Goal: Task Accomplishment & Management: Manage account settings

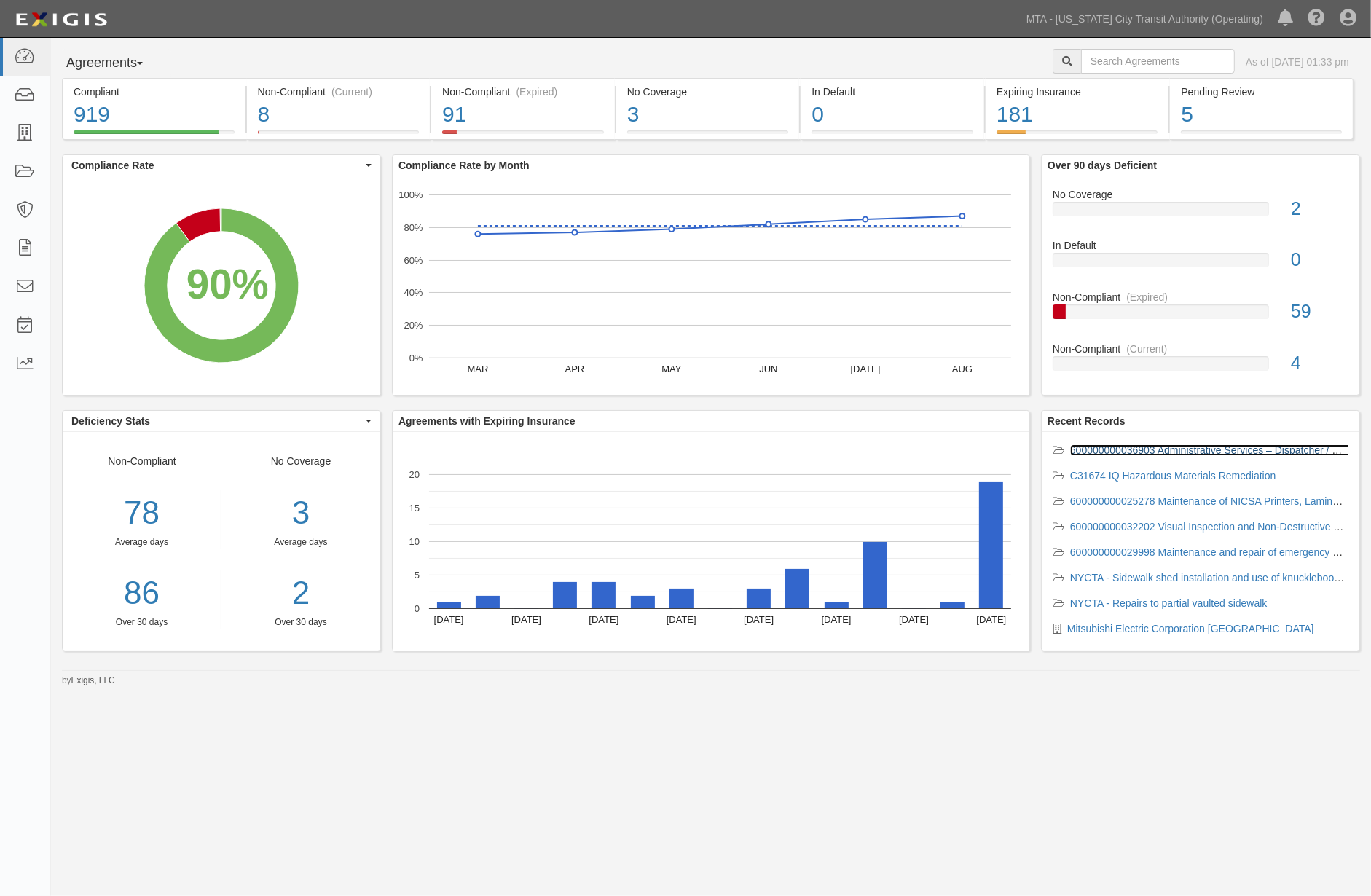
click at [1094, 448] on link "600000000036903 Administrative Services – Dispatcher / Console Operator" at bounding box center [1241, 450] width 343 height 12
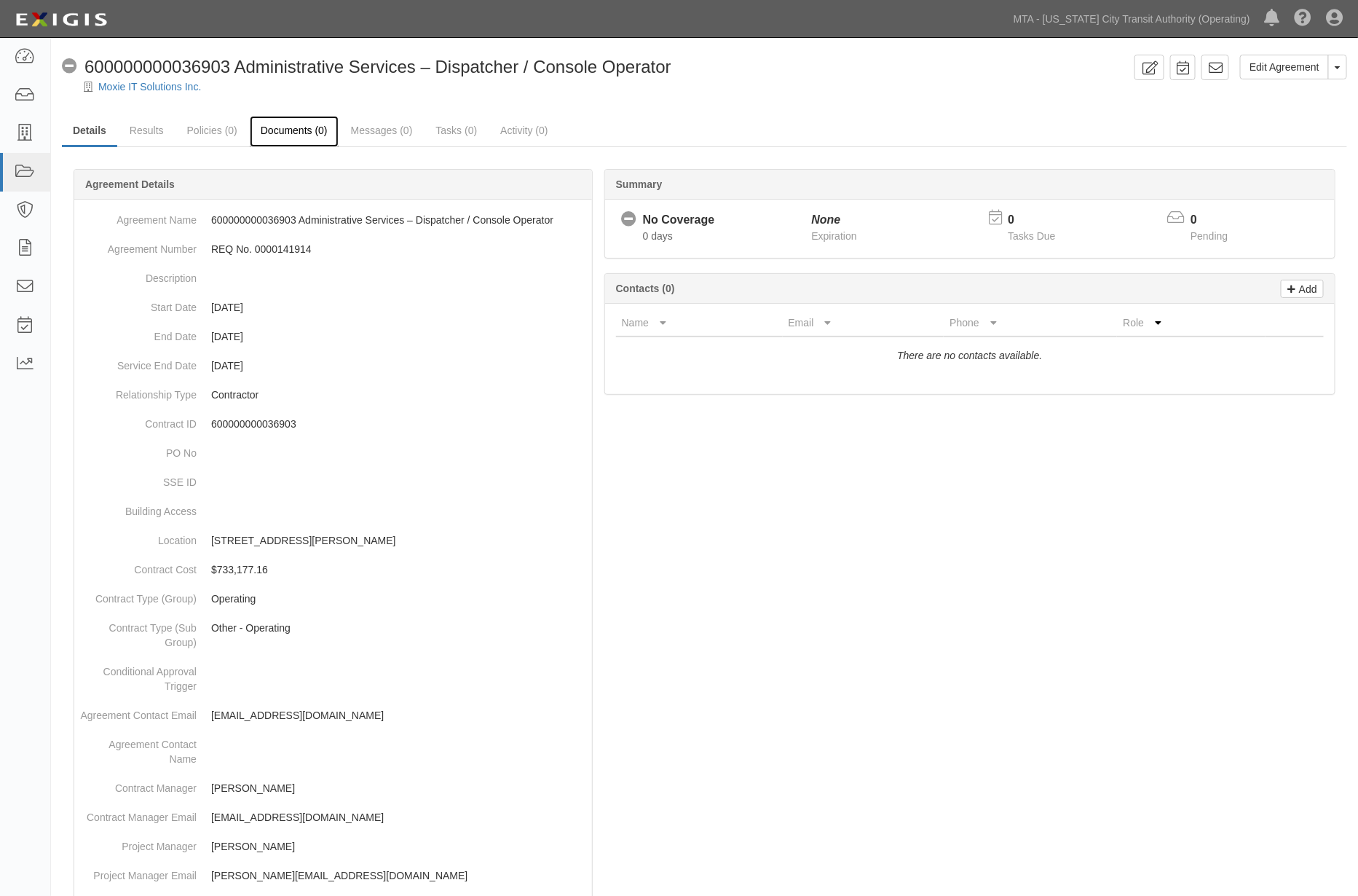
click at [271, 126] on link "Documents (0)" at bounding box center [294, 131] width 89 height 31
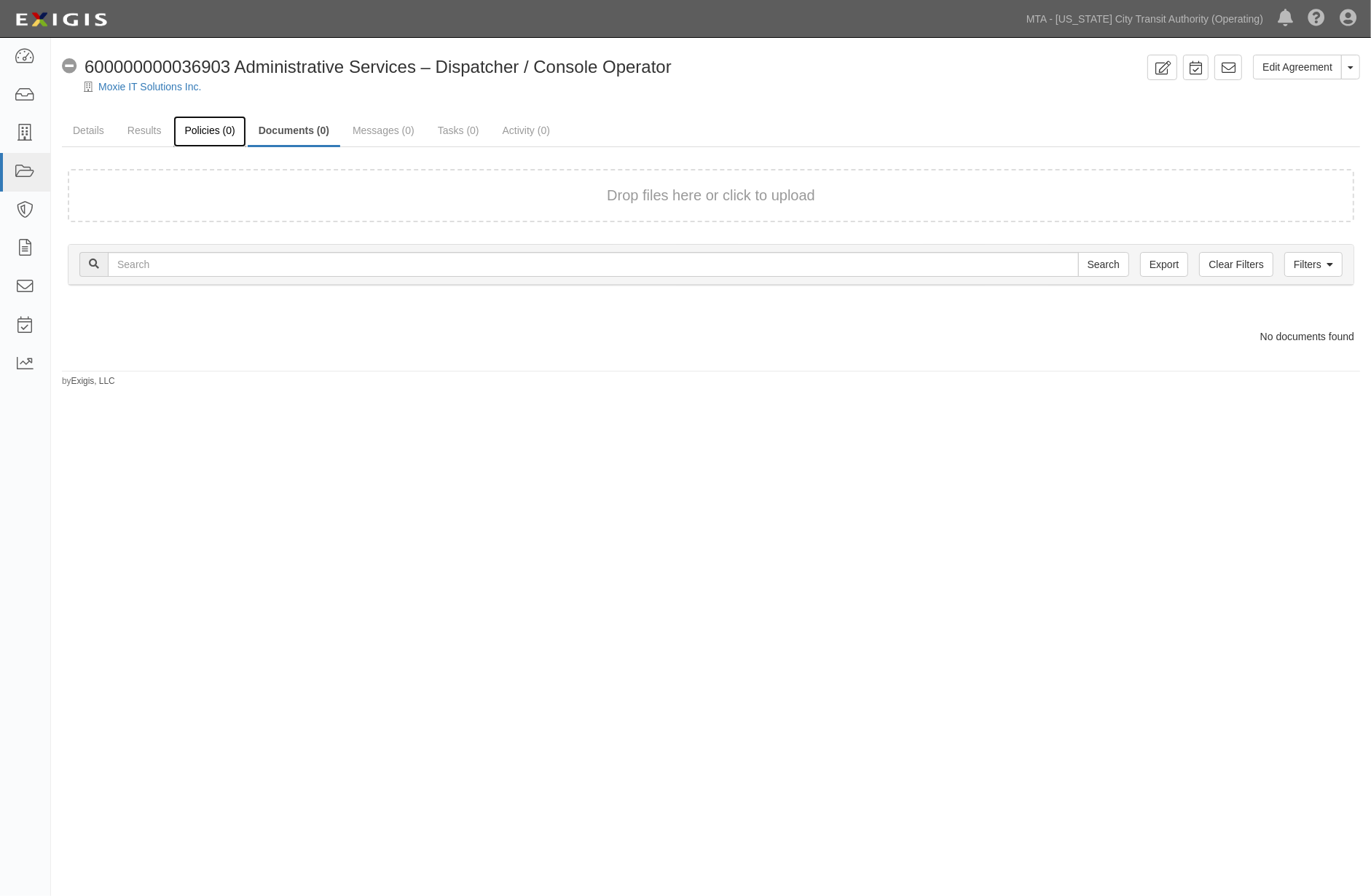
click at [185, 132] on link "Policies (0)" at bounding box center [210, 131] width 72 height 31
click at [127, 131] on link "Results" at bounding box center [145, 131] width 56 height 31
click at [75, 126] on link "Details" at bounding box center [88, 131] width 53 height 31
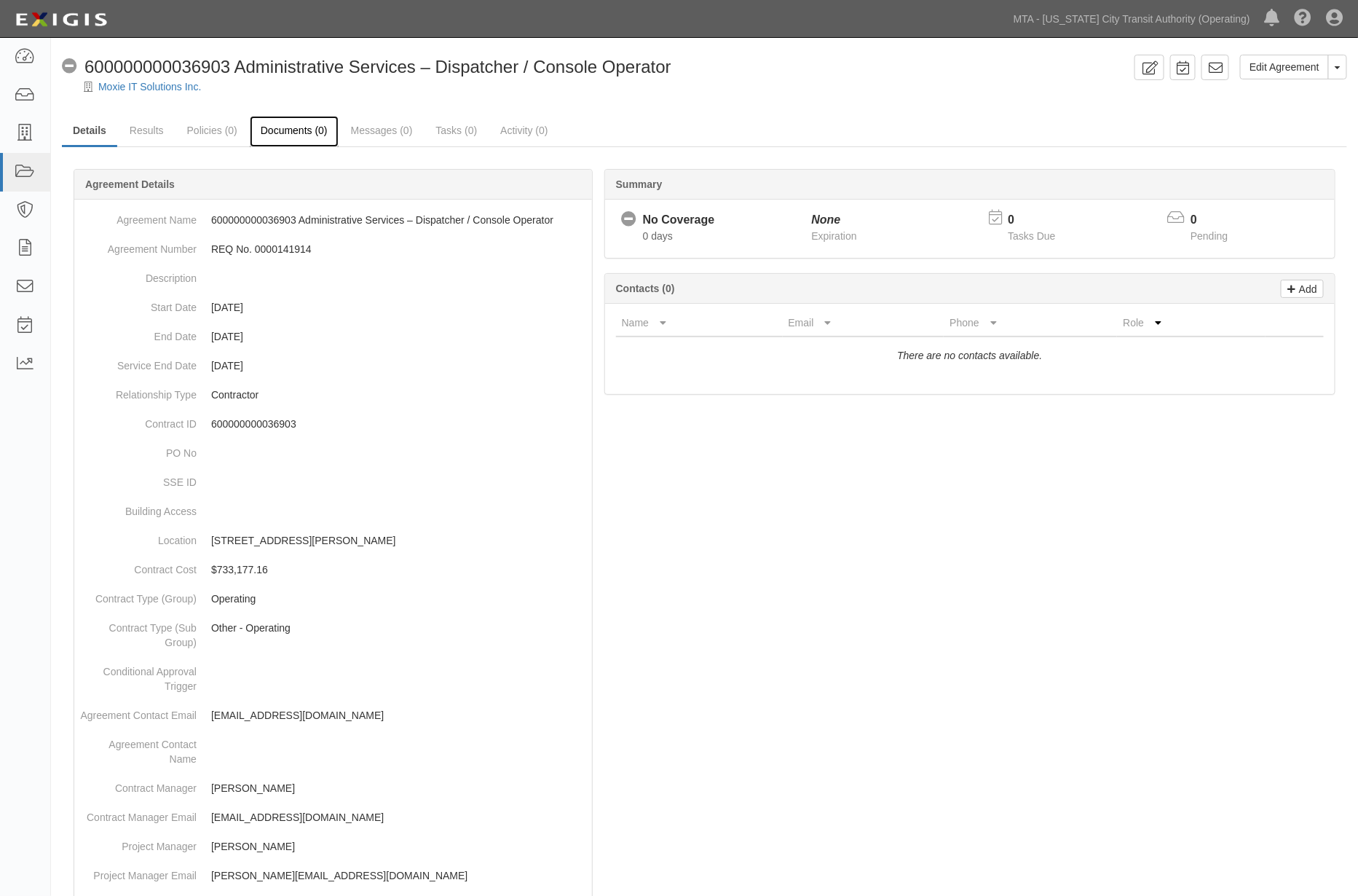
click at [281, 124] on link "Documents (0)" at bounding box center [294, 131] width 89 height 31
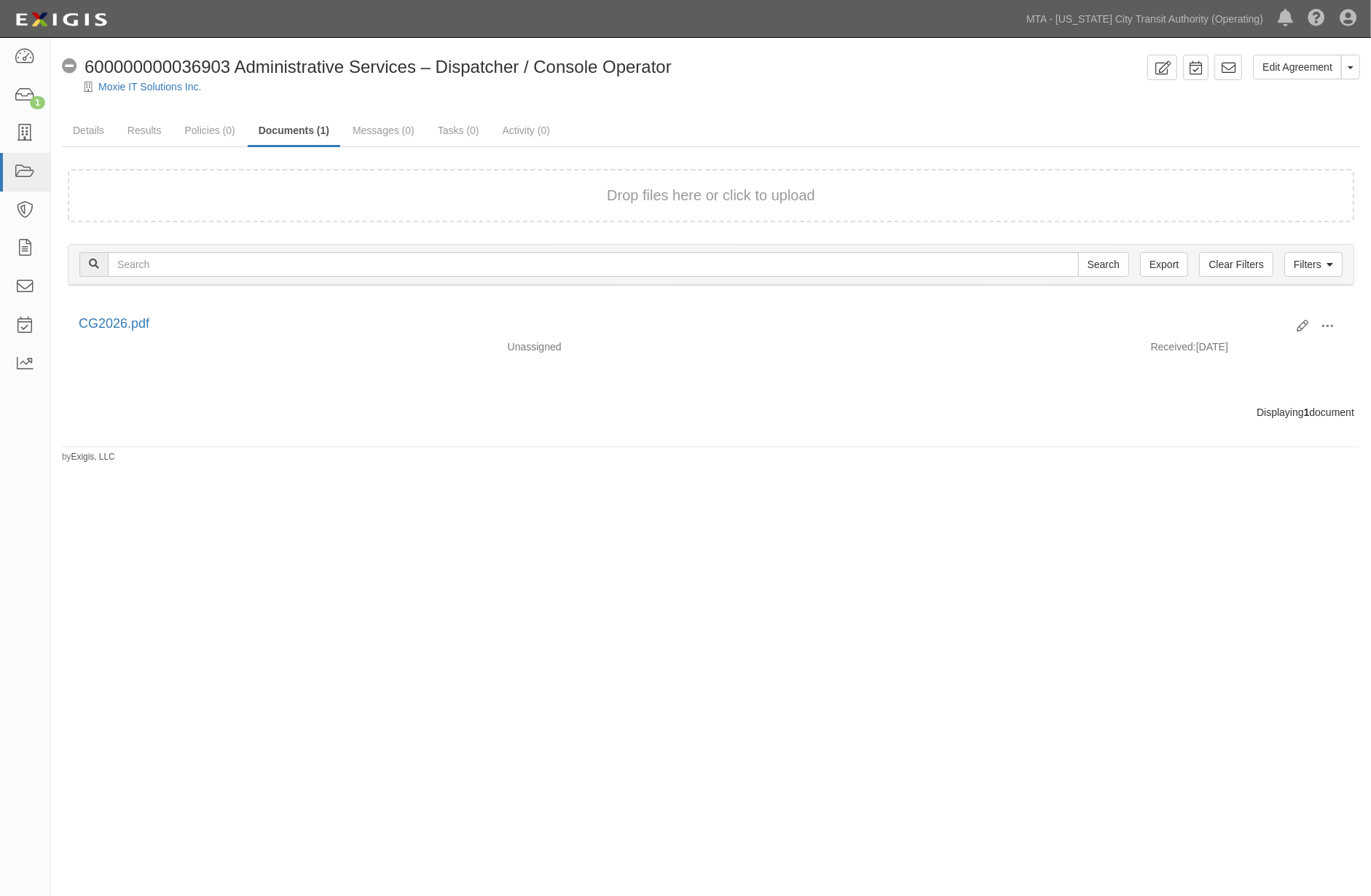
click at [573, 541] on div "Edit Agreement Toggle Agreement Dropdown View Audit Trail Archive Agreement Sen…" at bounding box center [686, 447] width 1371 height 807
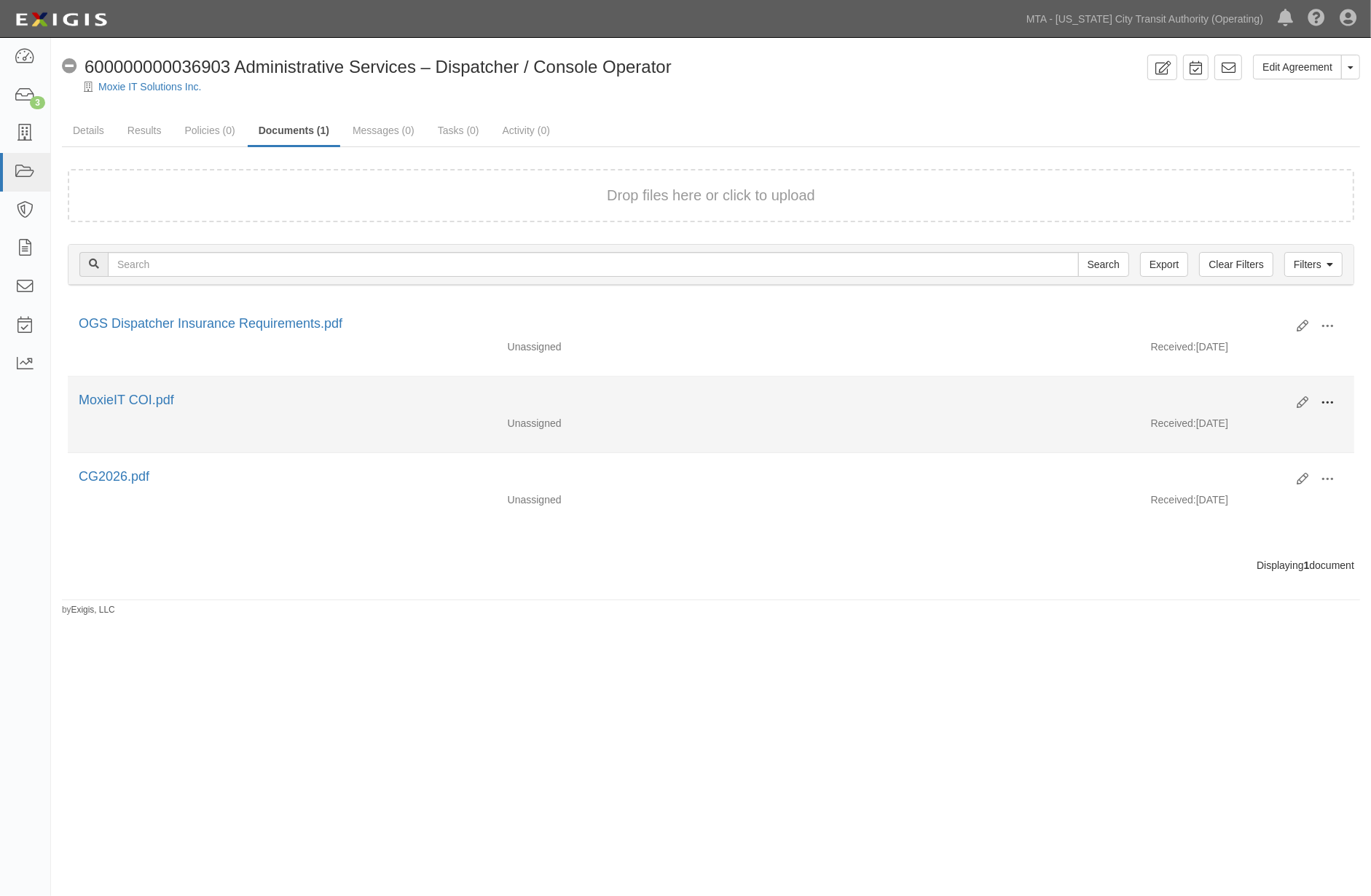
click at [1336, 394] on button at bounding box center [1327, 404] width 32 height 25
click at [1220, 391] on link "Edit" at bounding box center [1256, 396] width 116 height 26
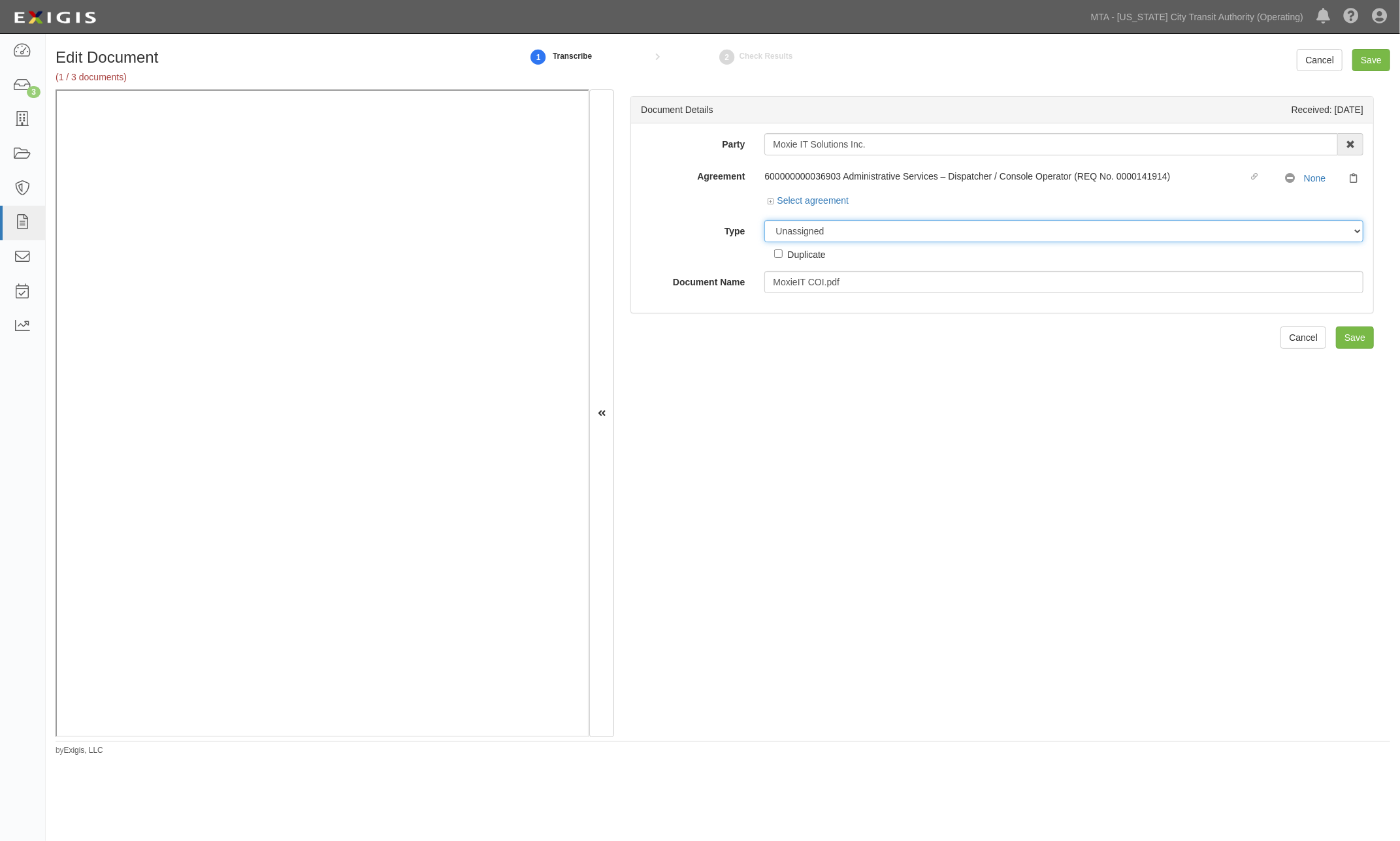
click at [845, 229] on select "Unassigned Binder Cancellation Notice Certificate Contract Endorsement Insuranc…" at bounding box center [1064, 232] width 599 height 23
click at [764, 221] on select "Unassigned Binder Cancellation Notice Certificate Contract Endorsement Insuranc…" at bounding box center [1064, 232] width 599 height 23
click at [893, 232] on select "Unassigned Binder Cancellation Notice Certificate Contract Endorsement Insuranc…" at bounding box center [1064, 232] width 599 height 23
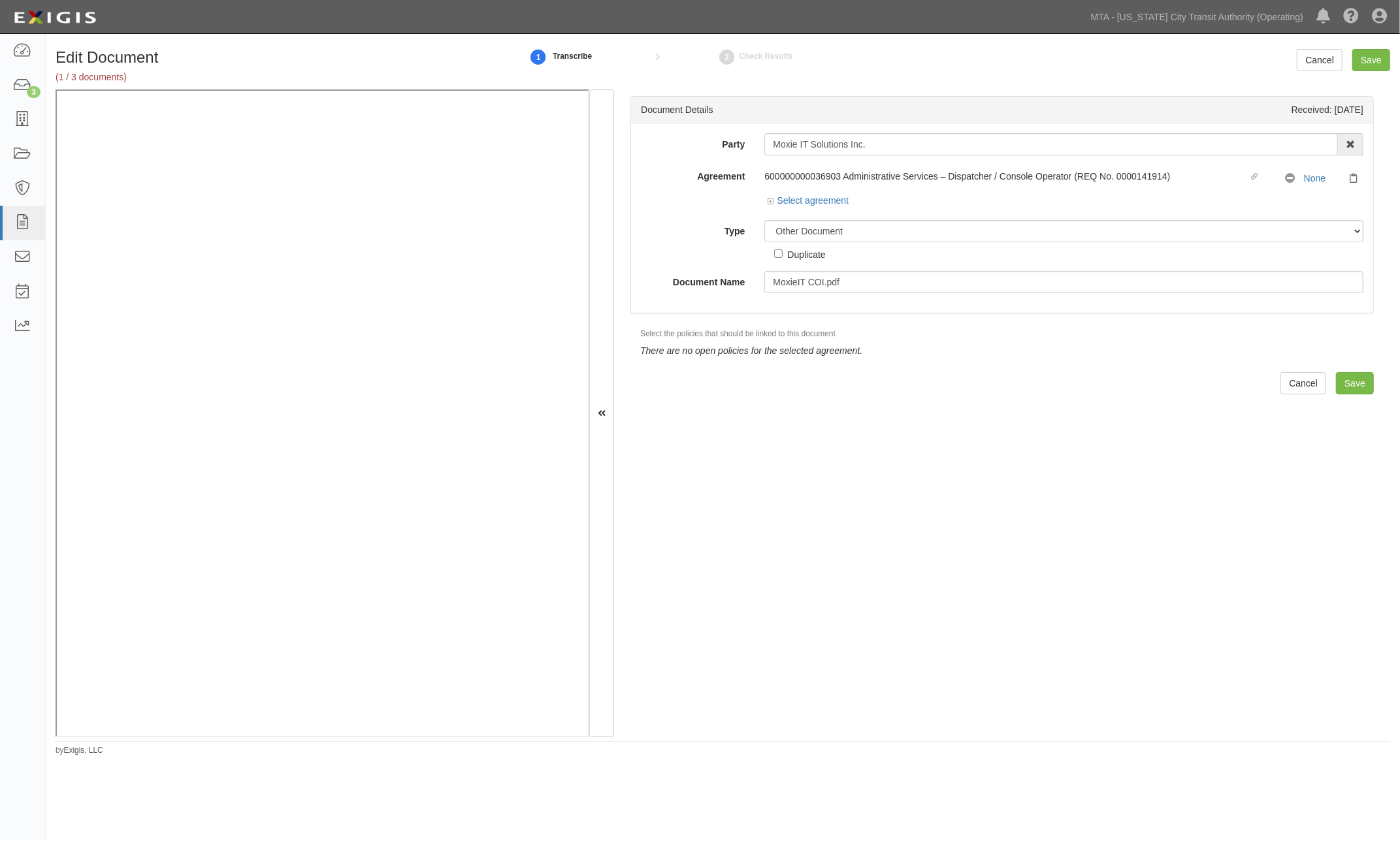
click at [833, 619] on div "Document Details Received: 09/15/2025 Party Moxie IT Solutions Inc. 10-21 TO 10…" at bounding box center [1001, 414] width 776 height 648
click at [861, 232] on select "Unassigned Binder Cancellation Notice Certificate Contract Endorsement Insuranc…" at bounding box center [1064, 232] width 599 height 23
click at [776, 605] on div "Document Details Received: 09/15/2025 Party Moxie IT Solutions Inc. 10-21 TO 10…" at bounding box center [1001, 414] width 776 height 648
click at [851, 229] on select "Unassigned Binder Cancellation Notice Certificate Contract Endorsement Insuranc…" at bounding box center [1064, 232] width 599 height 23
click at [764, 221] on select "Unassigned Binder Cancellation Notice Certificate Contract Endorsement Insuranc…" at bounding box center [1064, 232] width 599 height 23
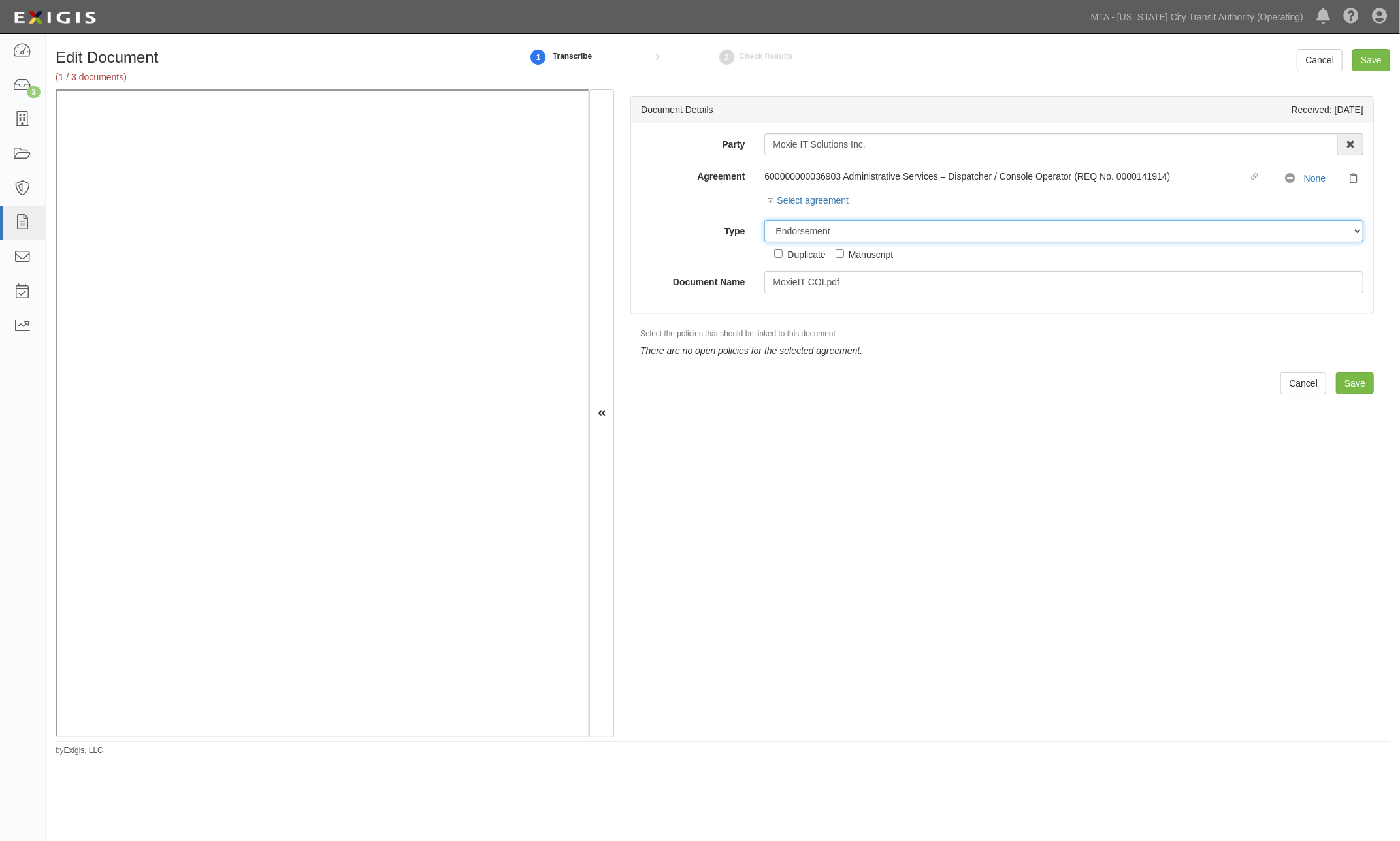
click at [841, 232] on select "Unassigned Binder Cancellation Notice Certificate Contract Endorsement Insuranc…" at bounding box center [1064, 232] width 599 height 23
select select "CertificateDetail"
click at [764, 221] on select "Unassigned Binder Cancellation Notice Certificate Contract Endorsement Insuranc…" at bounding box center [1064, 232] width 599 height 23
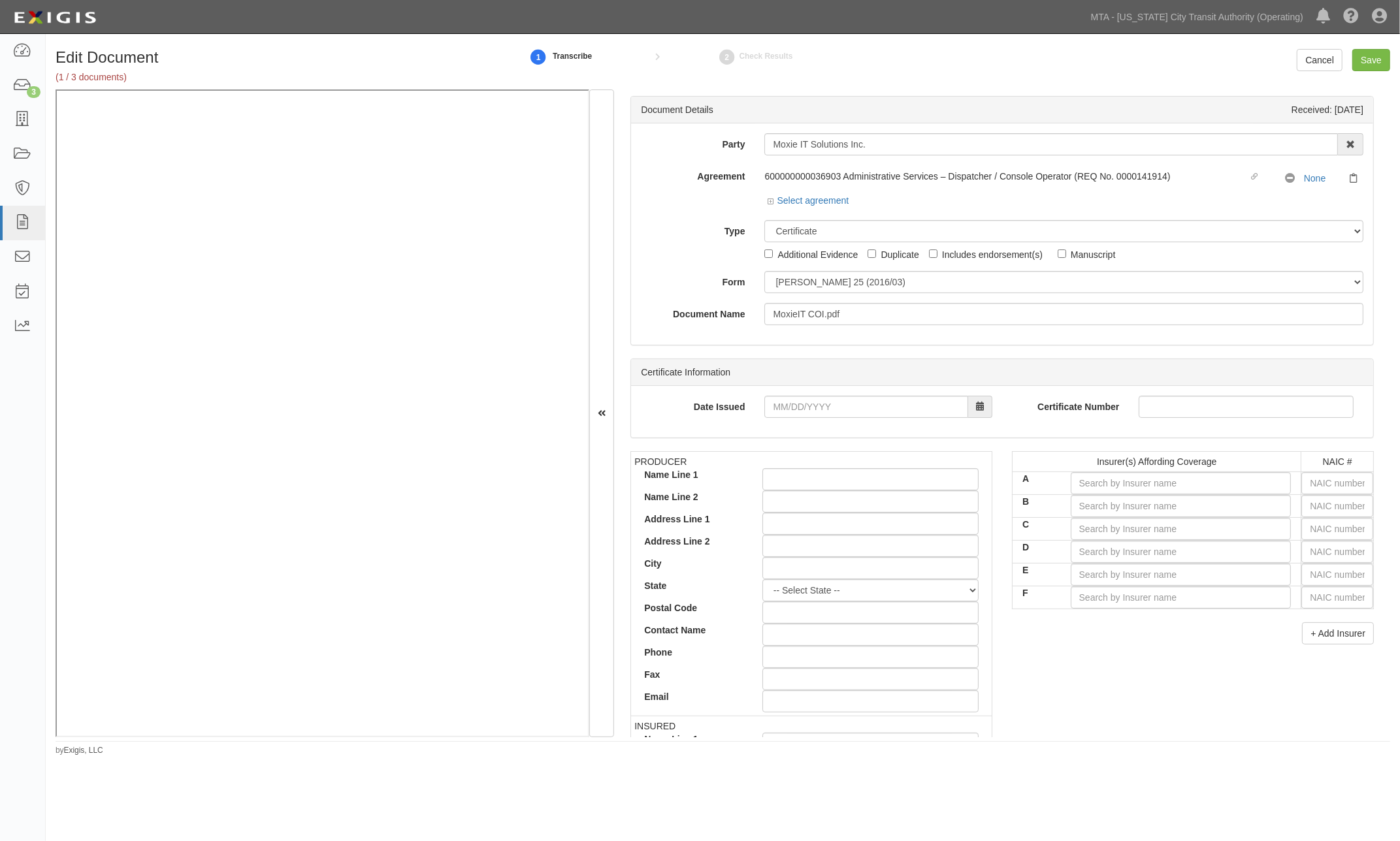
click at [1106, 682] on div "PRODUCER Name Line 1 Name Line 2 Address Line 1 Address Line 2 City State -- Se…" at bounding box center [1002, 677] width 763 height 454
click at [828, 233] on select "Unassigned Binder Cancellation Notice Certificate Contract Endorsement Insuranc…" at bounding box center [1064, 232] width 599 height 23
click at [764, 221] on select "Unassigned Binder Cancellation Notice Certificate Contract Endorsement Insuranc…" at bounding box center [1064, 232] width 599 height 23
click at [1074, 701] on div "PRODUCER Name Line 1 Name Line 2 Address Line 1 Address Line 2 City State -- Se…" at bounding box center [1002, 677] width 763 height 454
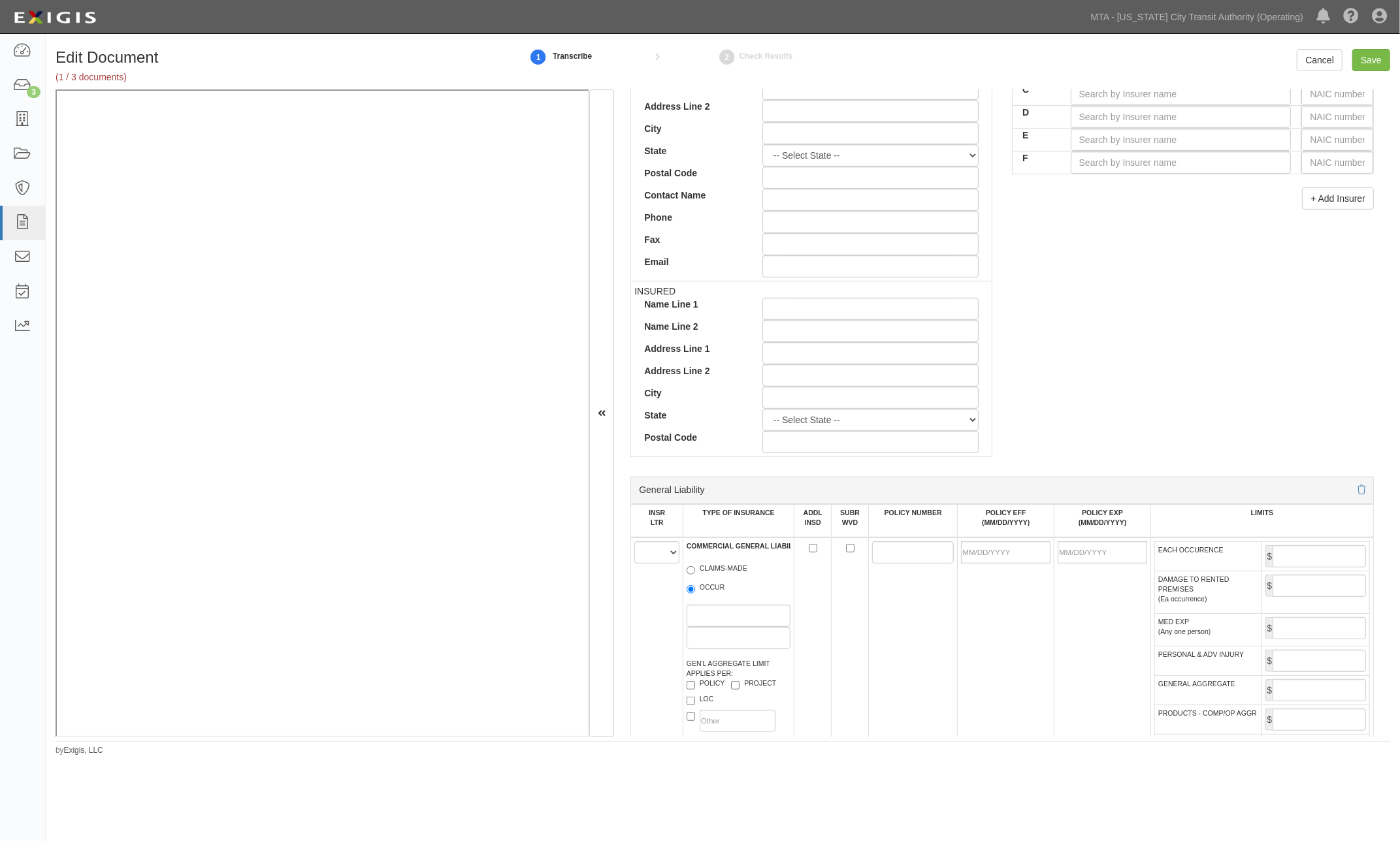
scroll to position [435, 0]
